Goal: Book appointment/travel/reservation

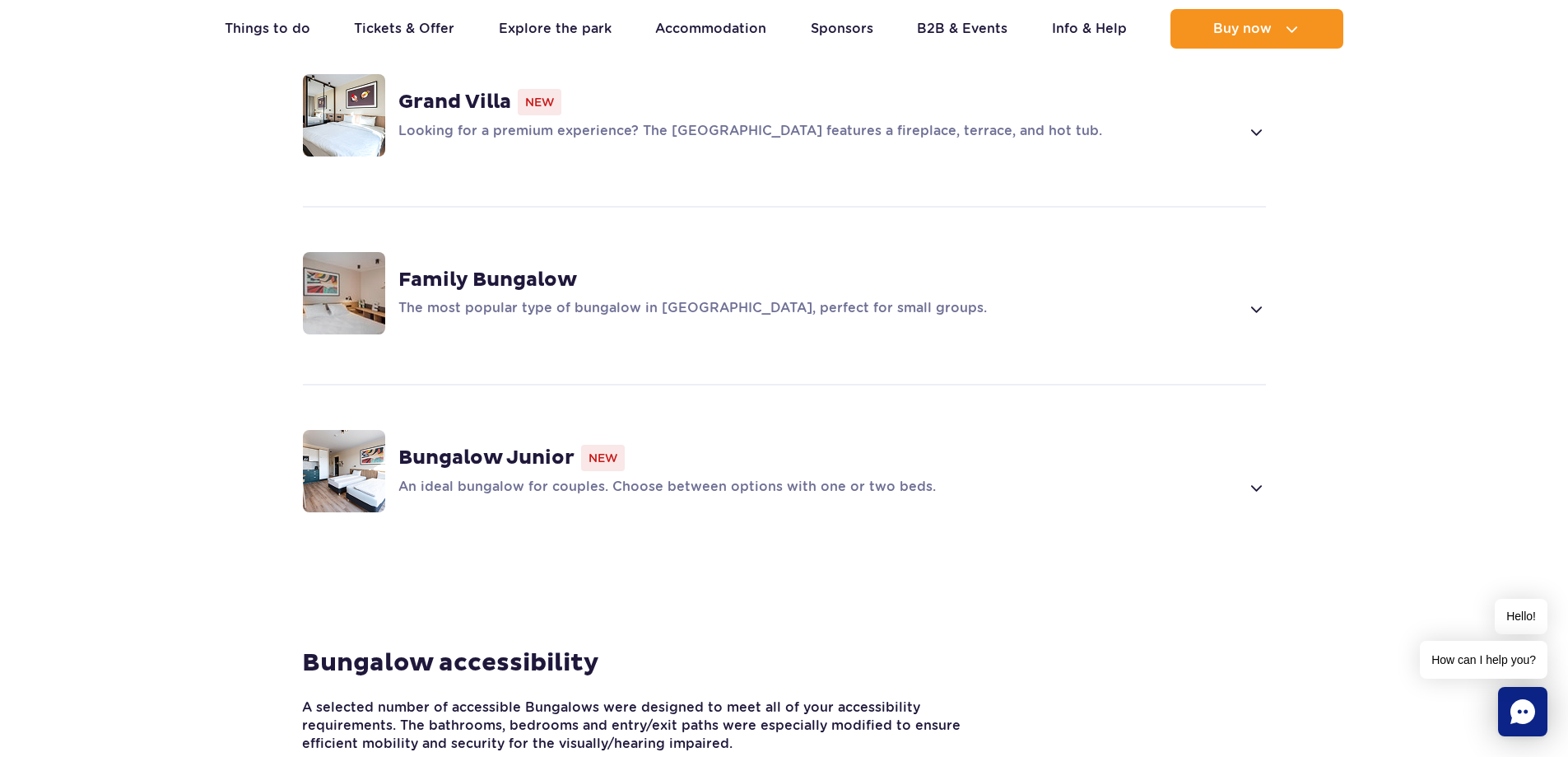
scroll to position [1399, 0]
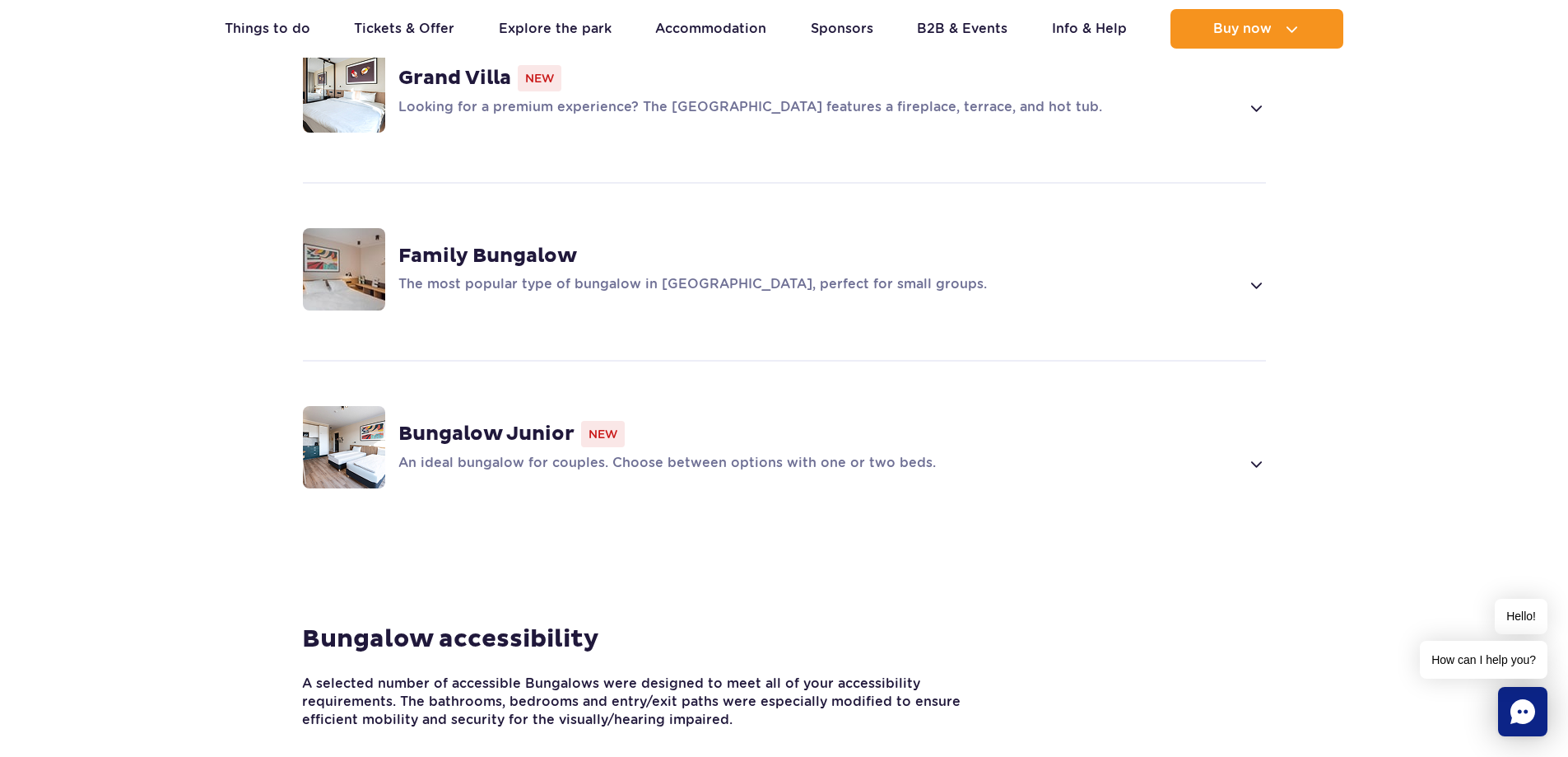
click at [1255, 275] on span at bounding box center [1255, 285] width 19 height 20
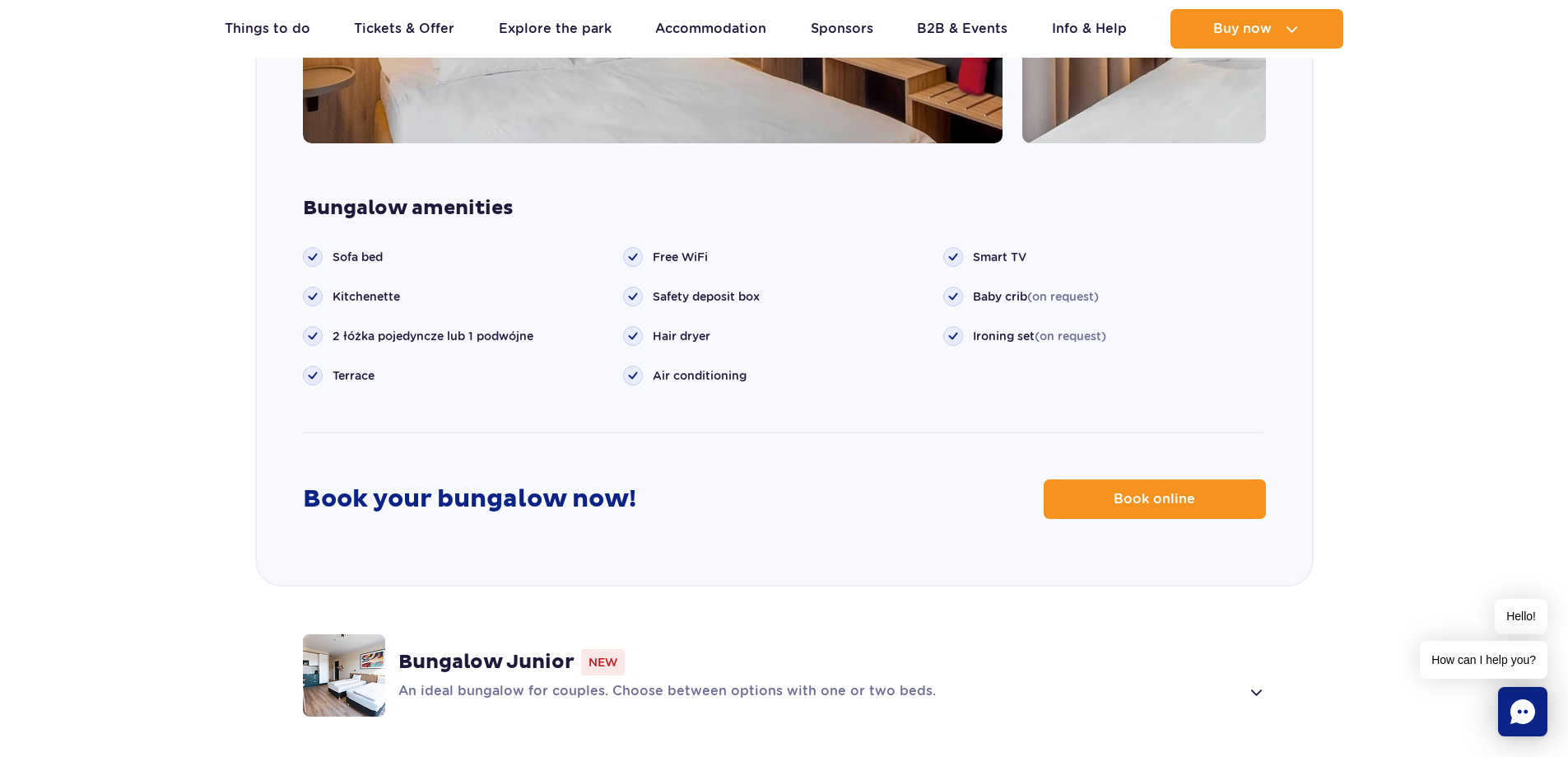
scroll to position [2128, 0]
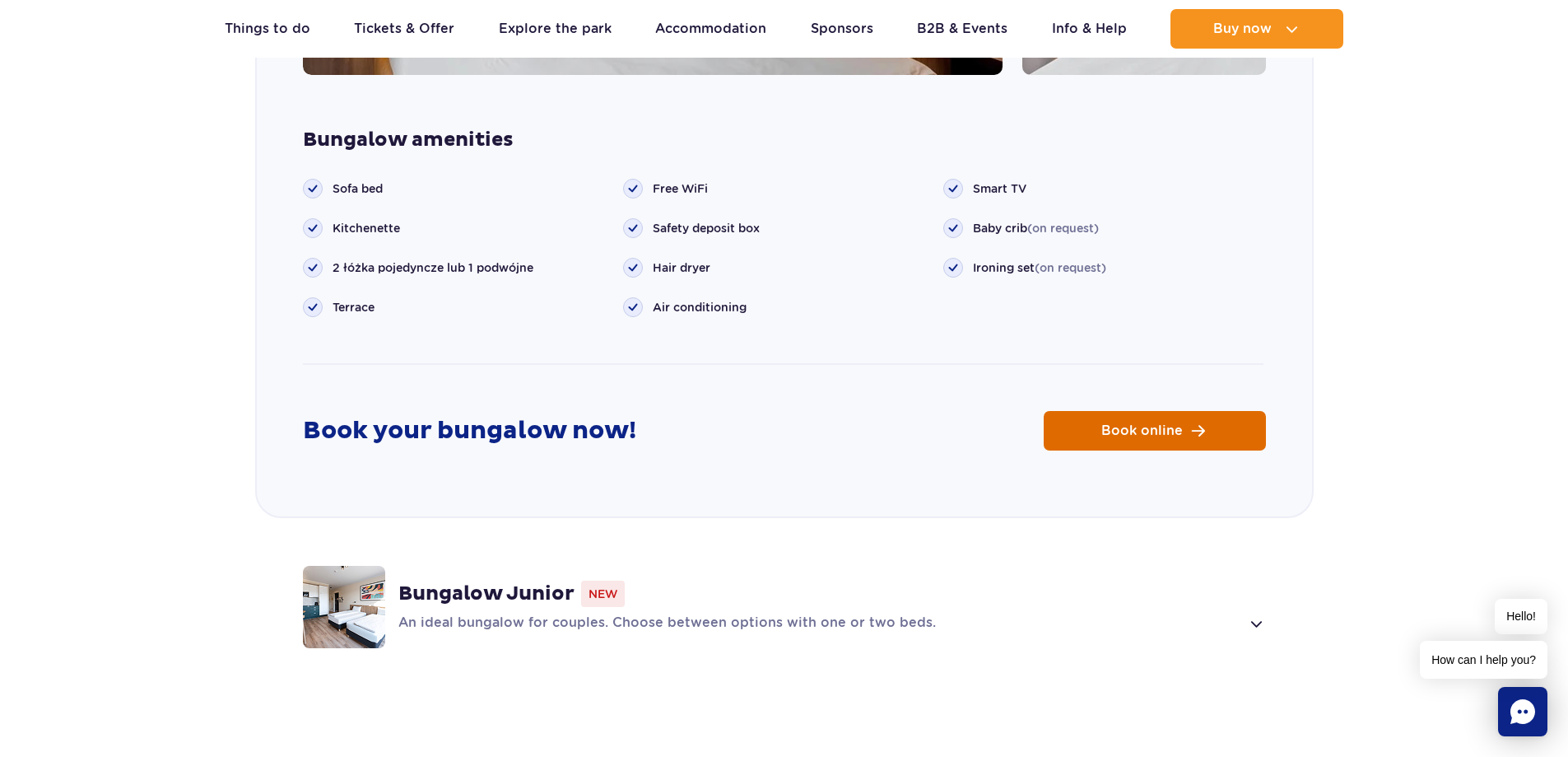
click at [1176, 424] on span "Book online" at bounding box center [1142, 431] width 81 height 13
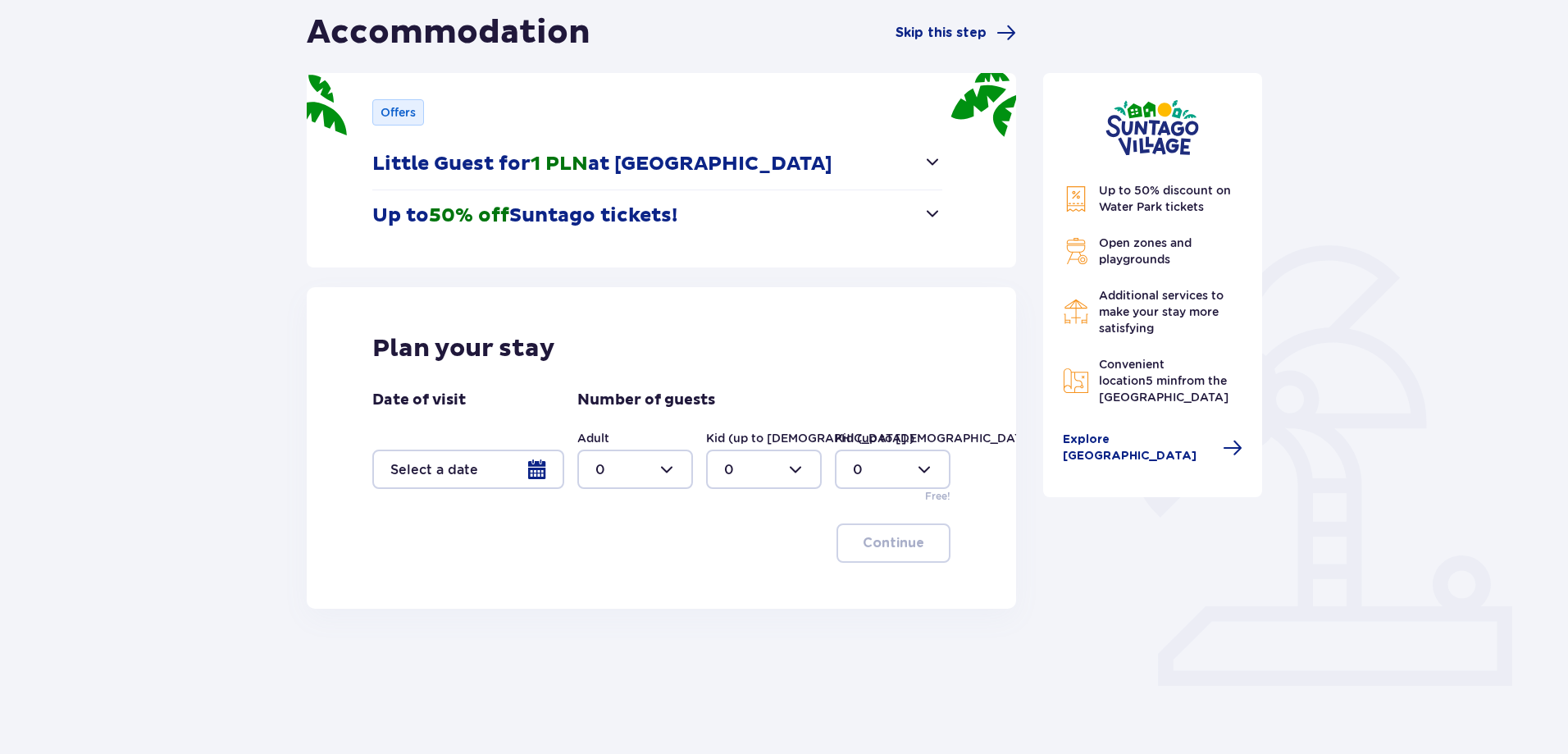
scroll to position [190, 0]
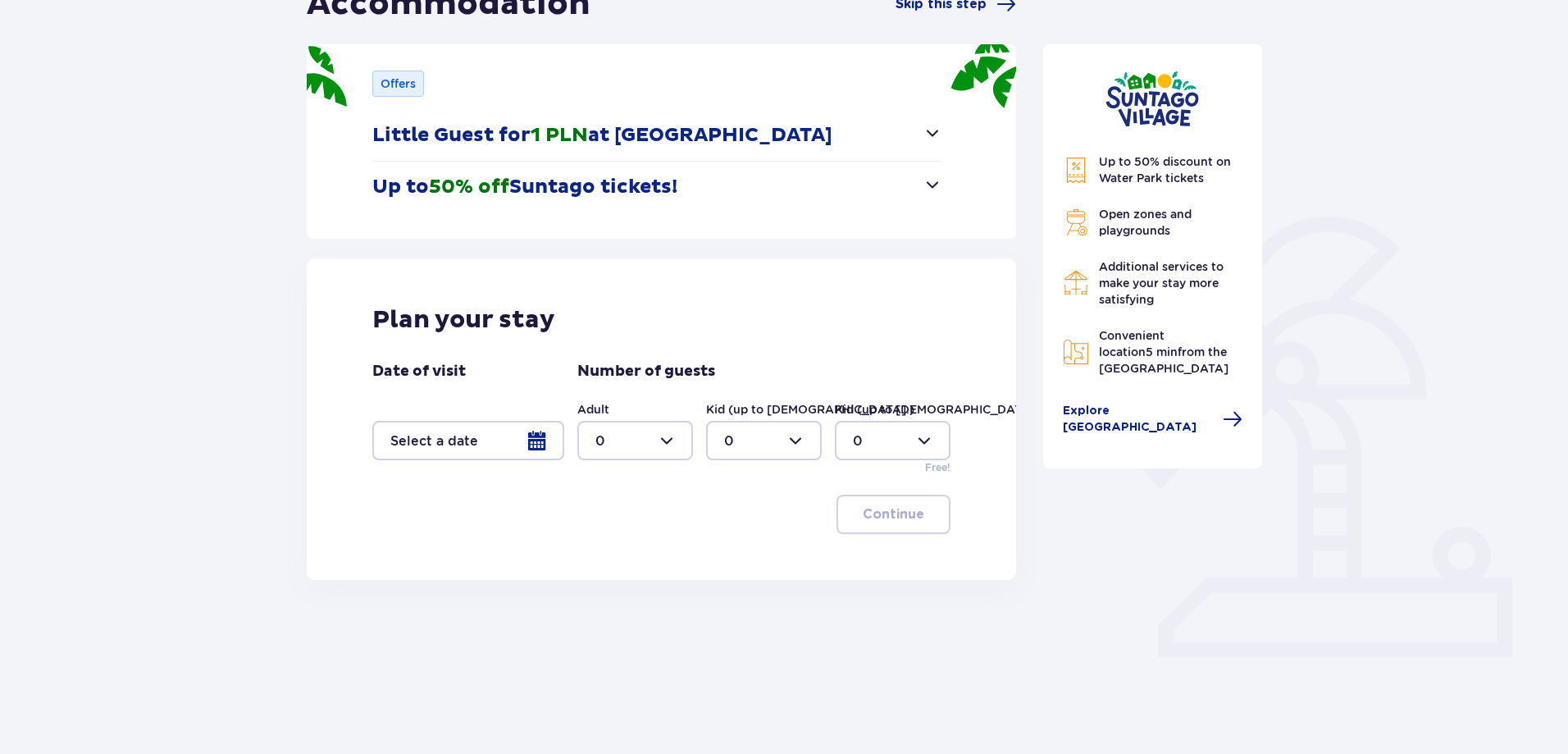
click at [542, 440] on div at bounding box center [468, 440] width 192 height 39
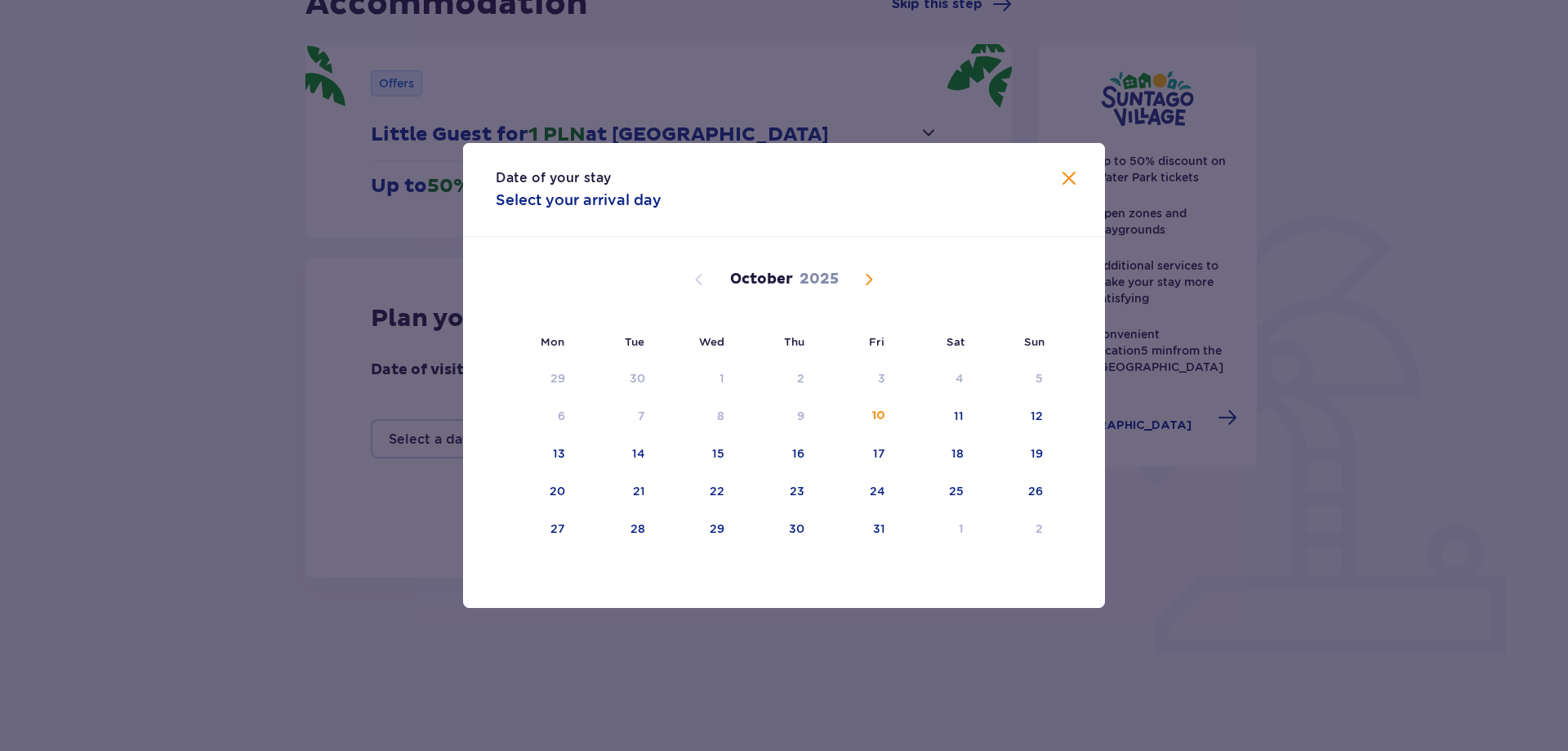
click at [870, 279] on span "Next month" at bounding box center [869, 280] width 20 height 20
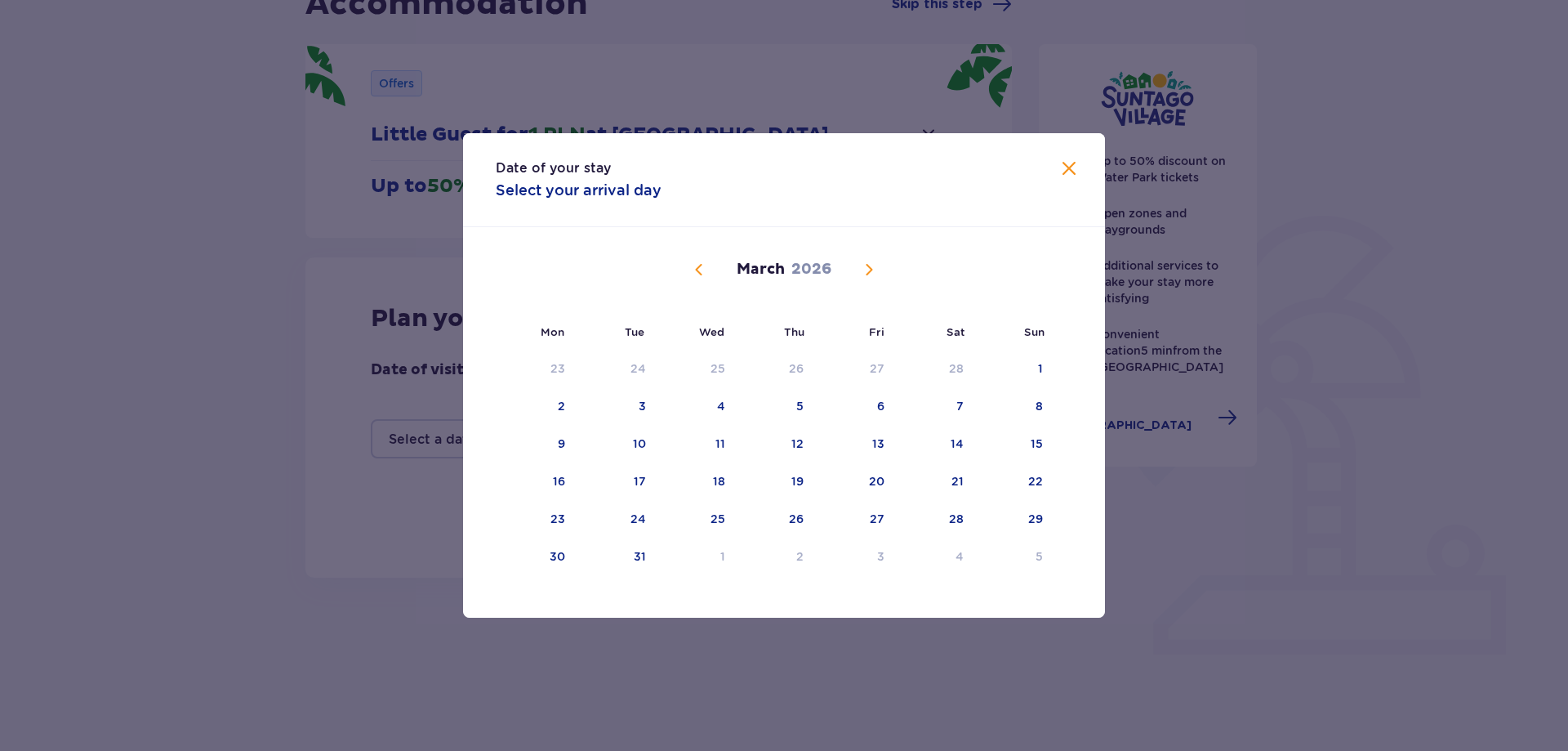
click at [870, 279] on span "Next month" at bounding box center [869, 270] width 20 height 20
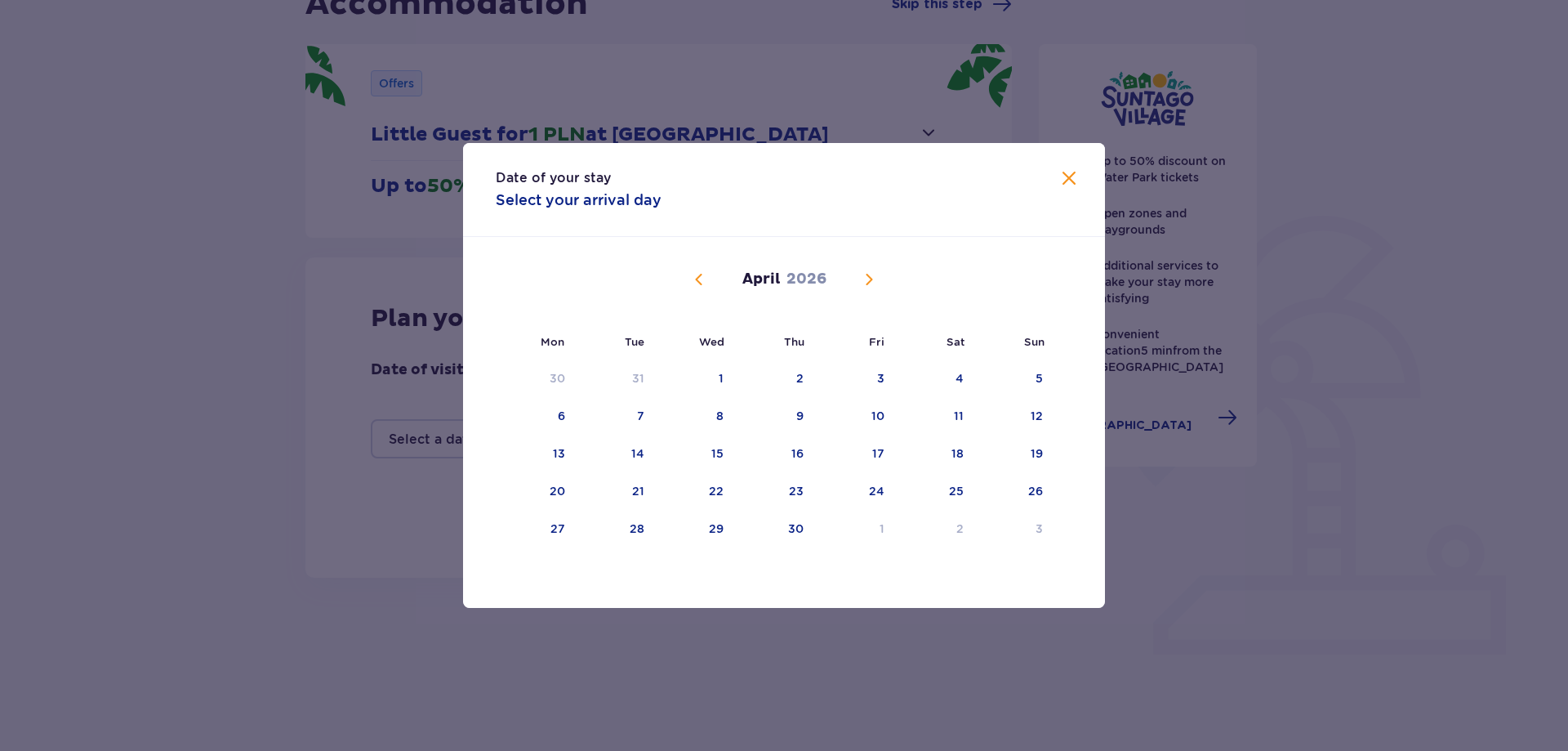
click at [869, 276] on span "Next month" at bounding box center [869, 280] width 20 height 20
click at [699, 275] on span "Previous month" at bounding box center [699, 280] width 20 height 20
click at [882, 425] on div "10" at bounding box center [855, 416] width 80 height 36
click at [1031, 417] on div "12" at bounding box center [1036, 416] width 12 height 17
type input "10.04.26 - 12.04.26"
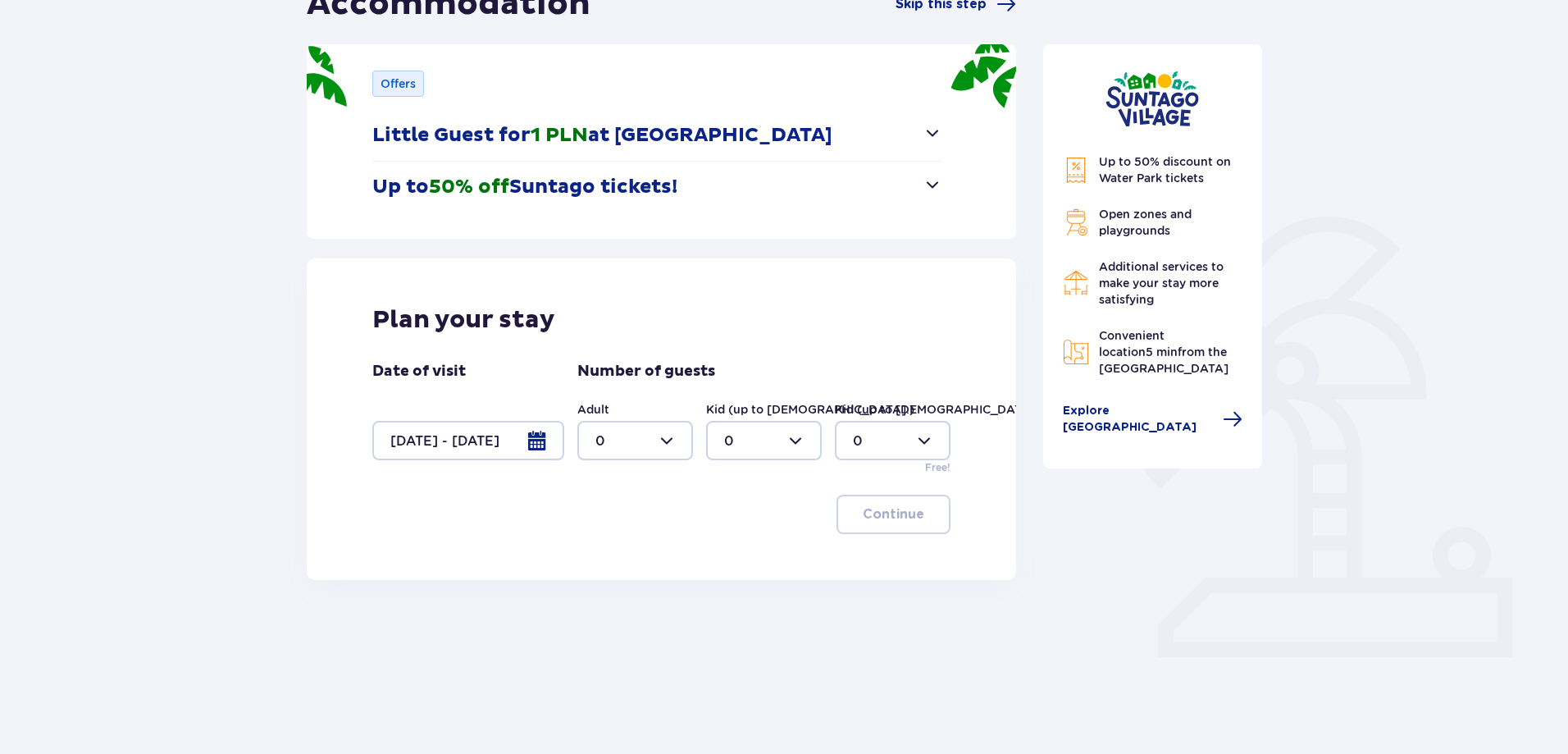
click at [667, 445] on div at bounding box center [635, 440] width 116 height 39
click at [635, 553] on div "2" at bounding box center [635, 560] width 79 height 18
type input "2"
click at [803, 442] on div at bounding box center [764, 440] width 116 height 39
click at [749, 560] on div "2" at bounding box center [763, 560] width 79 height 18
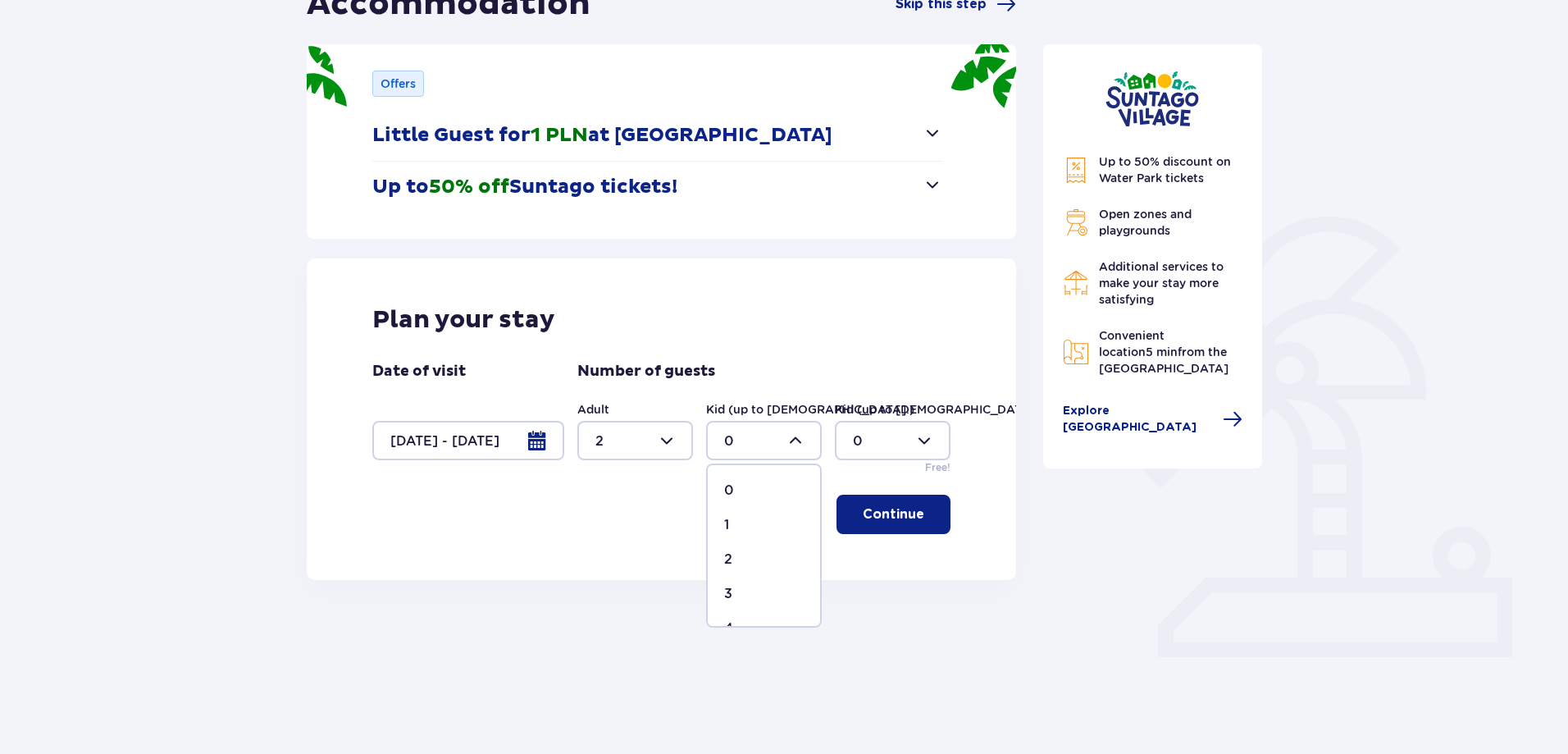
type input "2"
click at [891, 511] on p "Continue" at bounding box center [894, 514] width 62 height 18
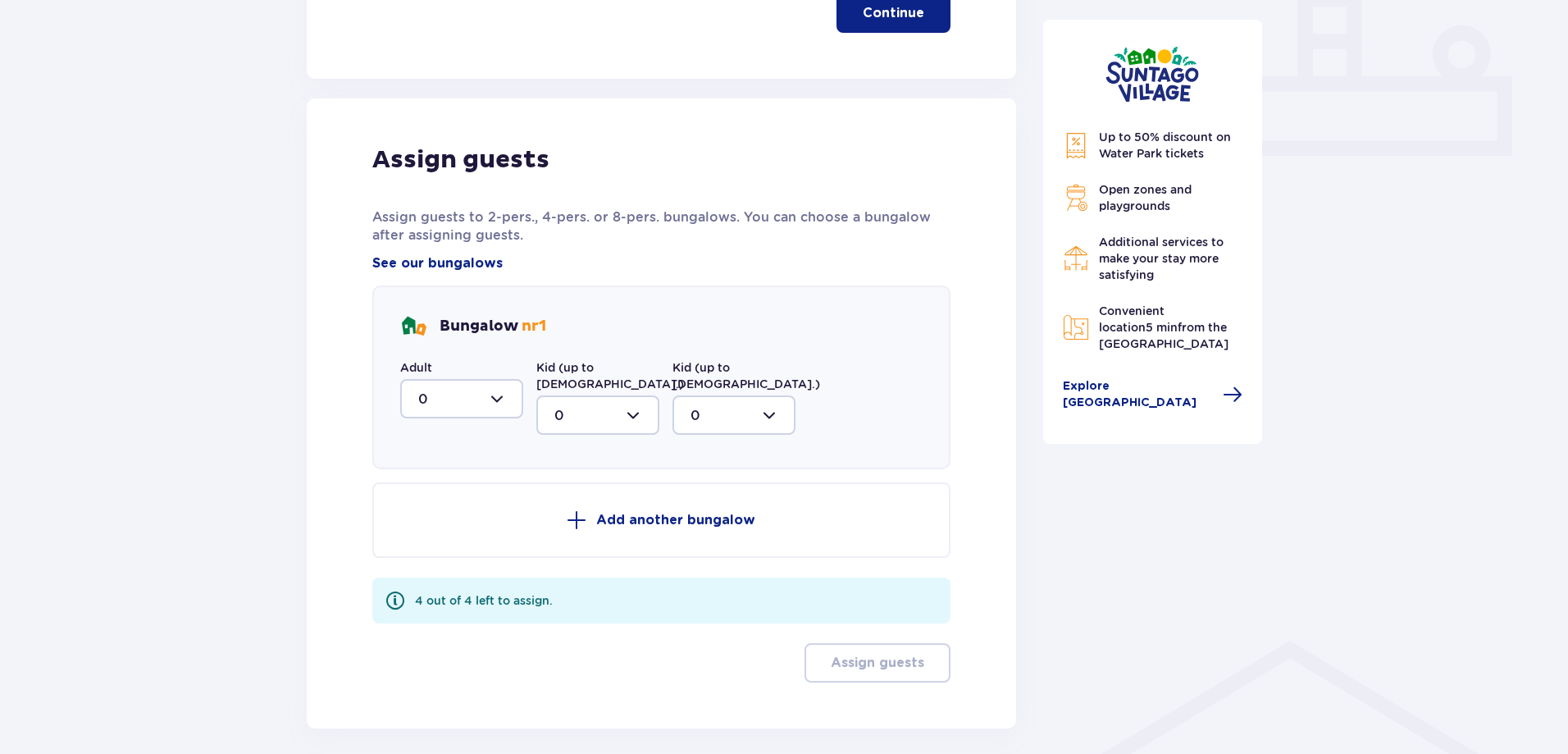
scroll to position [741, 0]
